Goal: Transaction & Acquisition: Obtain resource

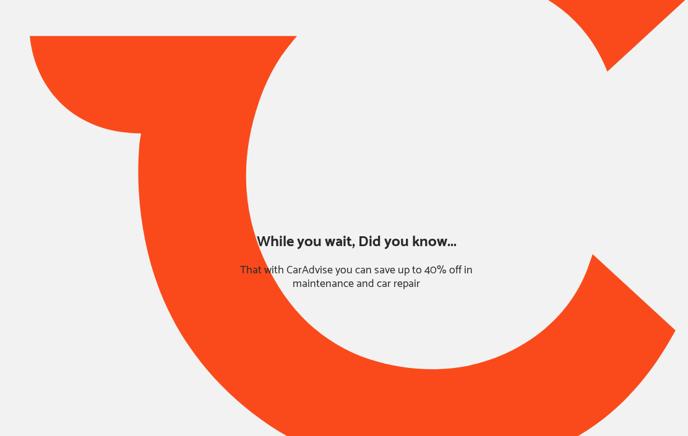
type input "*****"
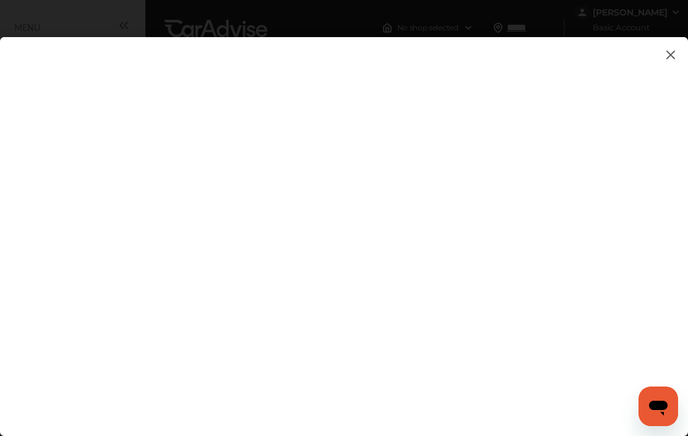
click at [631, 215] on flutter-view at bounding box center [344, 251] width 688 height 429
click at [646, 272] on flutter-view at bounding box center [344, 251] width 688 height 429
click at [344, 389] on flutter-view at bounding box center [344, 251] width 688 height 429
click at [495, 426] on flutter-view at bounding box center [344, 251] width 688 height 429
click at [634, 207] on flutter-view at bounding box center [344, 251] width 688 height 429
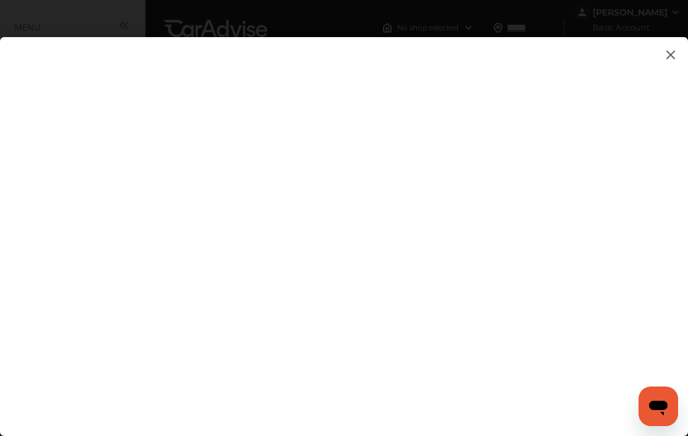
type textarea "**********"
click at [444, 179] on flutter-view at bounding box center [344, 251] width 688 height 429
click at [635, 231] on flutter-view at bounding box center [344, 251] width 688 height 429
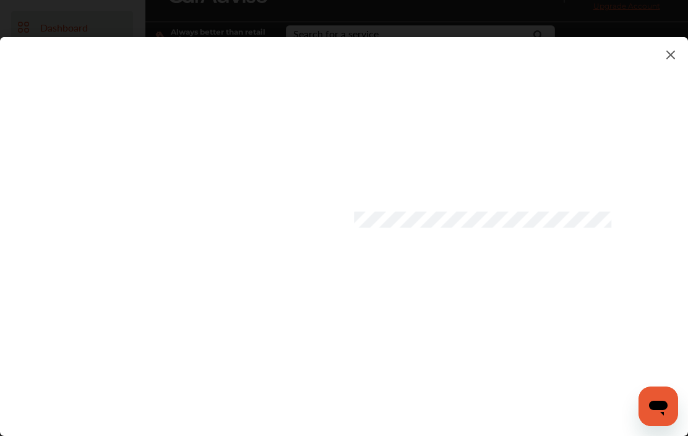
scroll to position [33, 0]
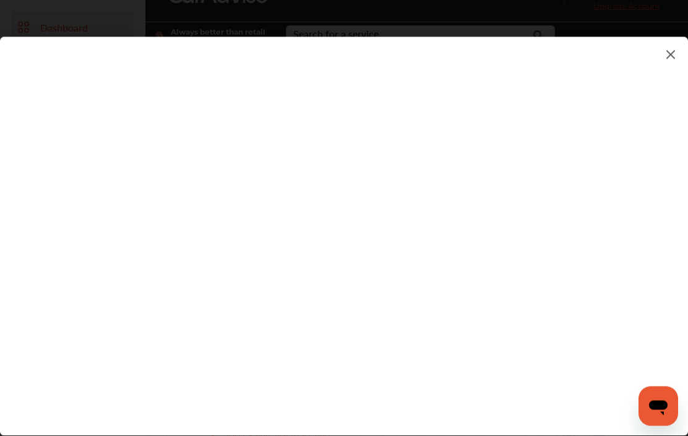
click at [416, 151] on input "*****" at bounding box center [482, 151] width 257 height 16
type input "*"
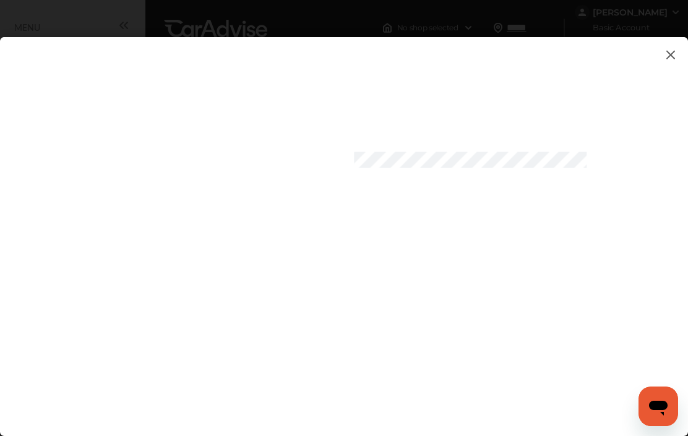
click at [627, 162] on flutter-view at bounding box center [344, 251] width 688 height 429
type input "*****"
type input "*********"
click at [494, 424] on flutter-view at bounding box center [344, 251] width 688 height 429
click at [644, 254] on flutter-view at bounding box center [344, 251] width 688 height 429
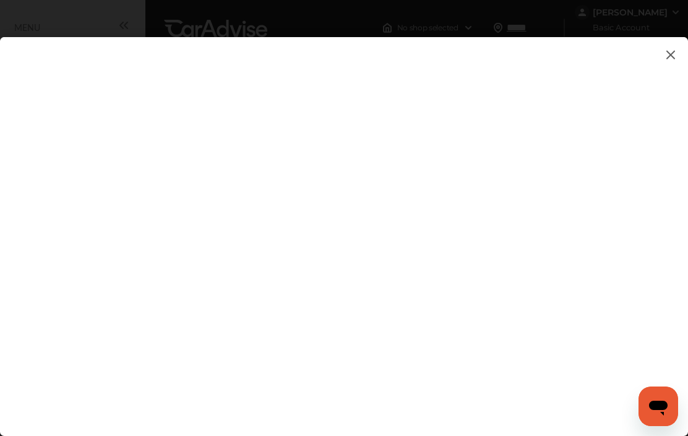
click at [651, 310] on flutter-view at bounding box center [344, 251] width 688 height 429
click at [674, 50] on img at bounding box center [670, 54] width 15 height 15
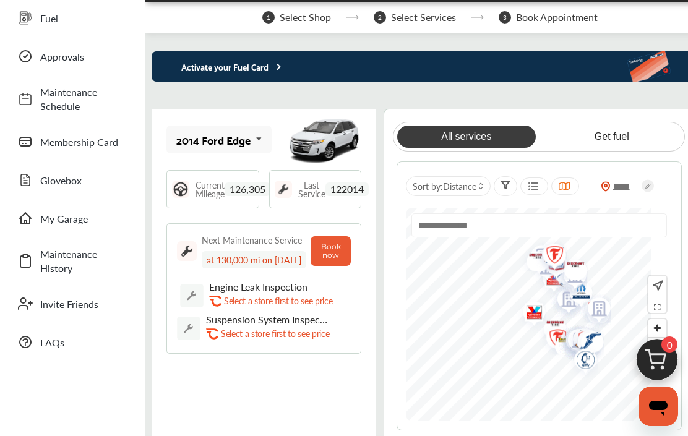
scroll to position [100, 0]
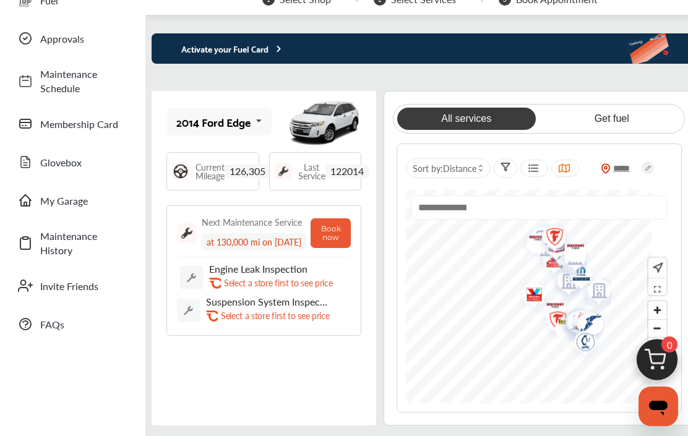
click at [630, 124] on link "Get fuel" at bounding box center [612, 119] width 139 height 22
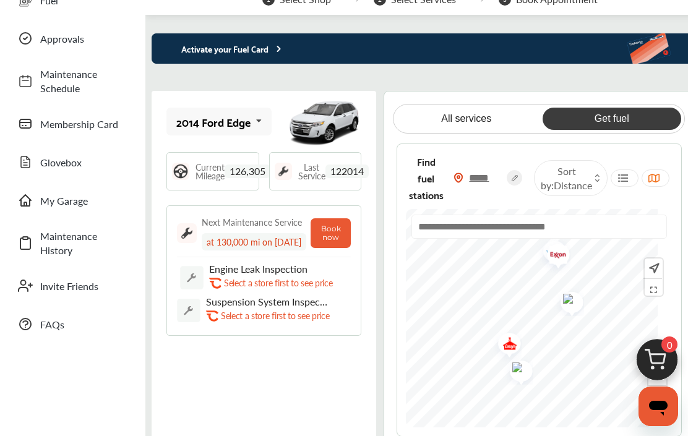
click at [522, 353] on img "Map marker" at bounding box center [505, 346] width 33 height 39
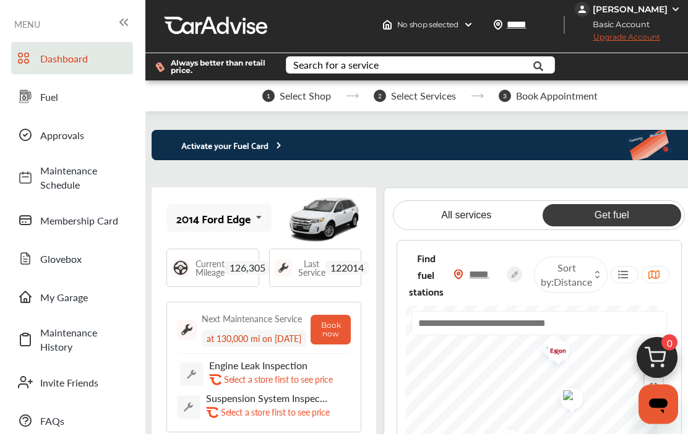
scroll to position [0, 0]
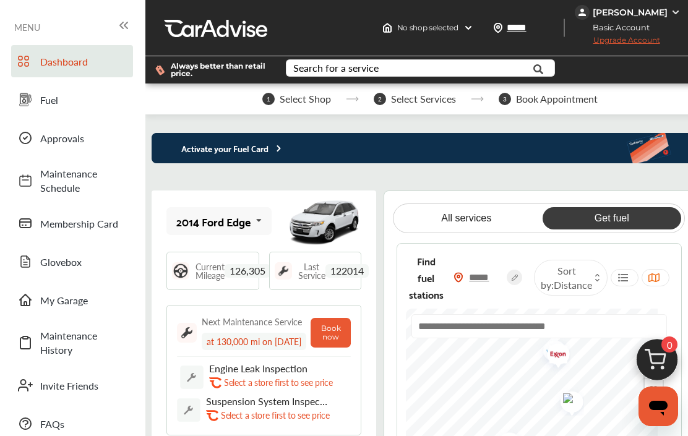
click at [34, 115] on link "Fuel" at bounding box center [72, 100] width 122 height 32
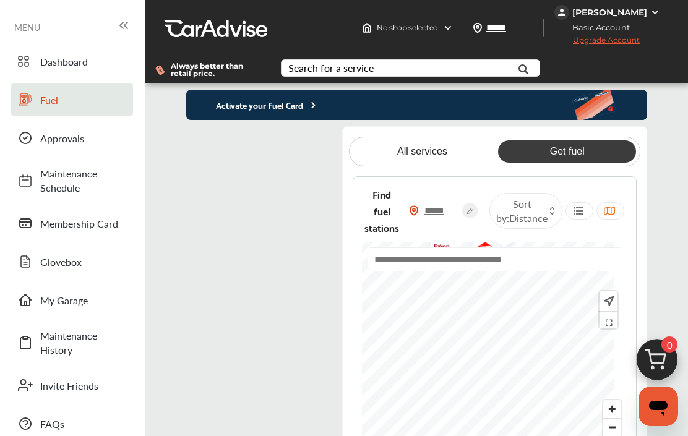
click at [583, 163] on link "Get fuel" at bounding box center [567, 151] width 138 height 22
click at [540, 219] on span "Distance" at bounding box center [528, 218] width 38 height 14
click at [514, 252] on div at bounding box center [510, 257] width 19 height 11
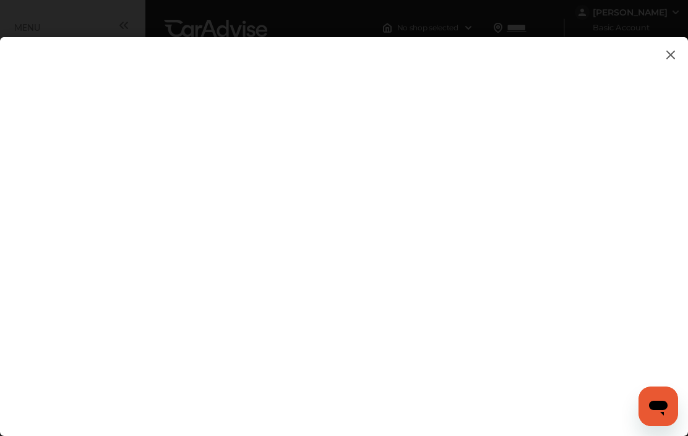
click at [667, 241] on flutter-view at bounding box center [344, 251] width 688 height 429
click at [83, 84] on flutter-view at bounding box center [344, 251] width 688 height 429
click at [105, 308] on flutter-view at bounding box center [344, 251] width 688 height 429
click at [90, 212] on flutter-view at bounding box center [344, 251] width 688 height 429
click at [201, 75] on flutter-view at bounding box center [344, 251] width 688 height 429
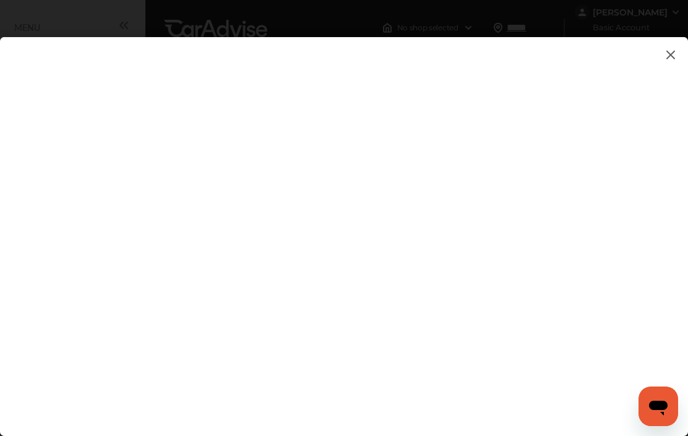
click at [673, 63] on flutter-view at bounding box center [344, 251] width 688 height 429
click at [665, 53] on img at bounding box center [670, 54] width 15 height 15
